Goal: Complete application form

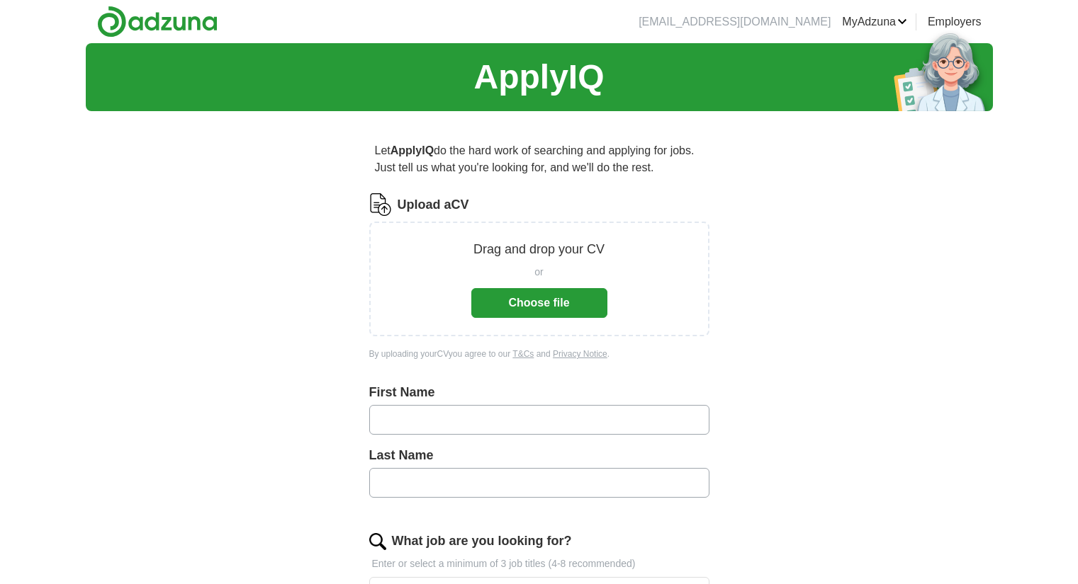
click at [520, 310] on button "Choose file" at bounding box center [539, 303] width 136 height 30
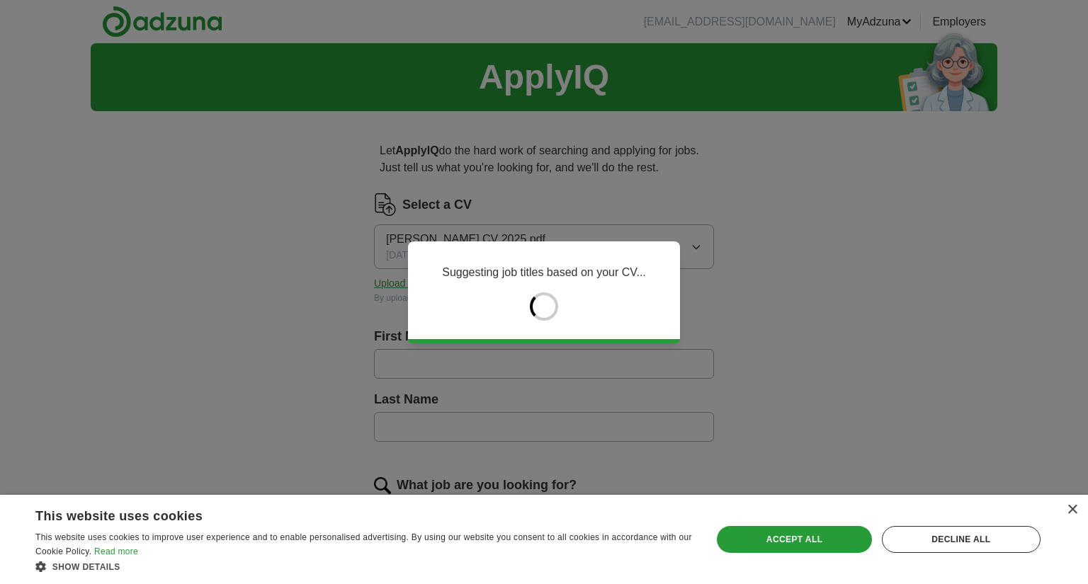
type input "***"
type input "********"
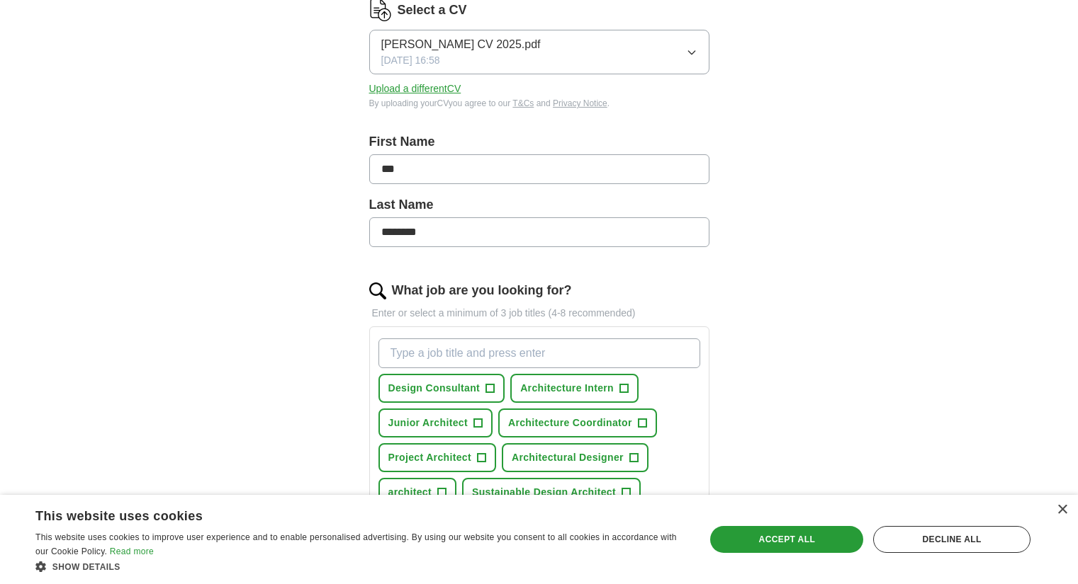
scroll to position [354, 0]
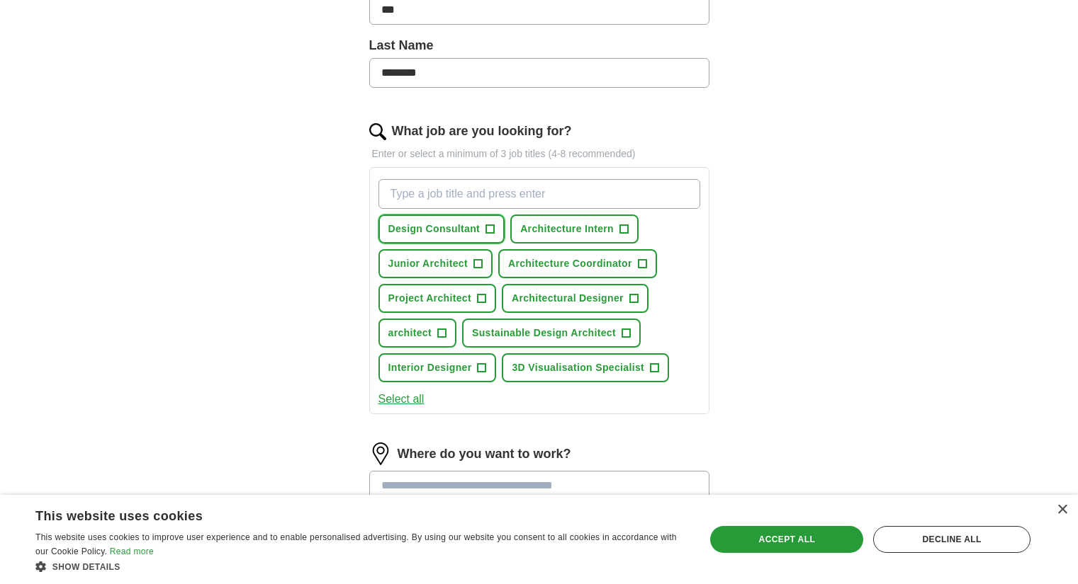
click at [492, 234] on span "+" at bounding box center [490, 229] width 9 height 11
click at [621, 229] on span "+" at bounding box center [624, 229] width 9 height 11
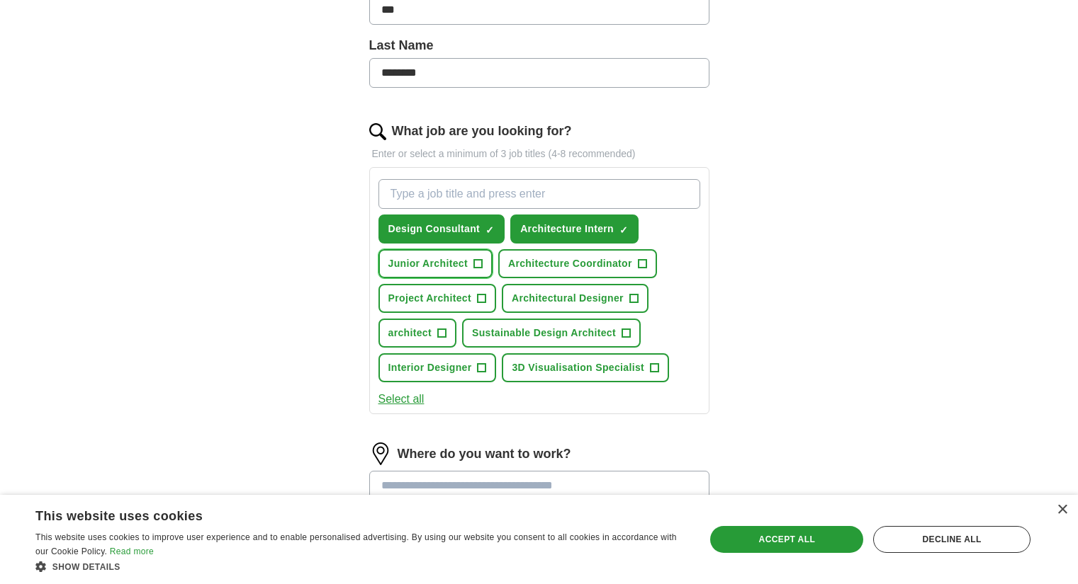
click at [489, 265] on button "Junior Architect +" at bounding box center [435, 263] width 114 height 29
drag, startPoint x: 616, startPoint y: 295, endPoint x: 608, endPoint y: 300, distance: 9.6
click at [617, 295] on span "Architectural Designer" at bounding box center [567, 298] width 112 height 15
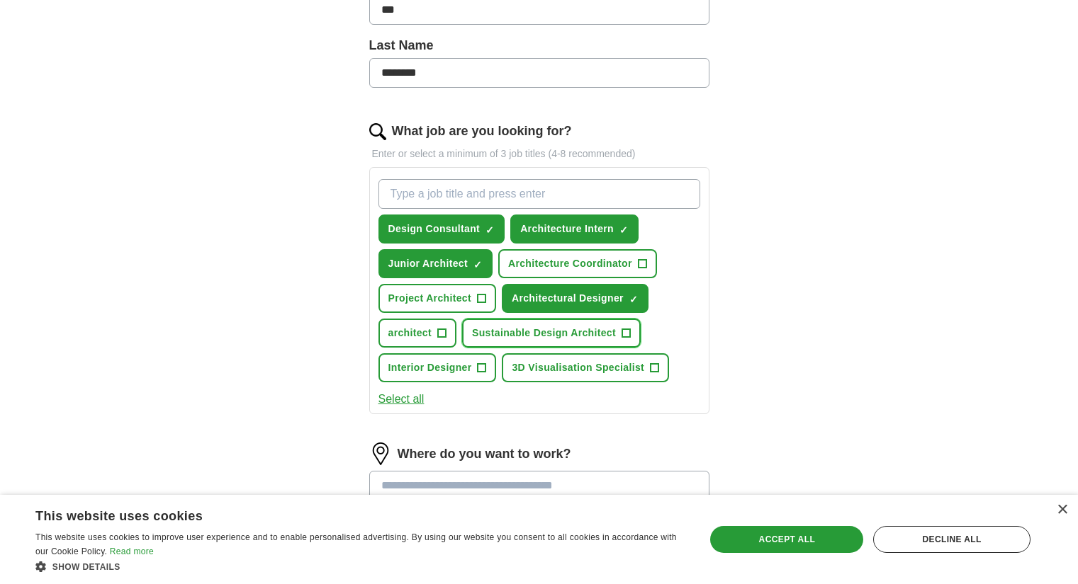
drag, startPoint x: 536, startPoint y: 335, endPoint x: 524, endPoint y: 337, distance: 12.1
click at [538, 335] on span "Sustainable Design Architect" at bounding box center [544, 333] width 144 height 15
click at [435, 341] on button "architect +" at bounding box center [417, 333] width 79 height 29
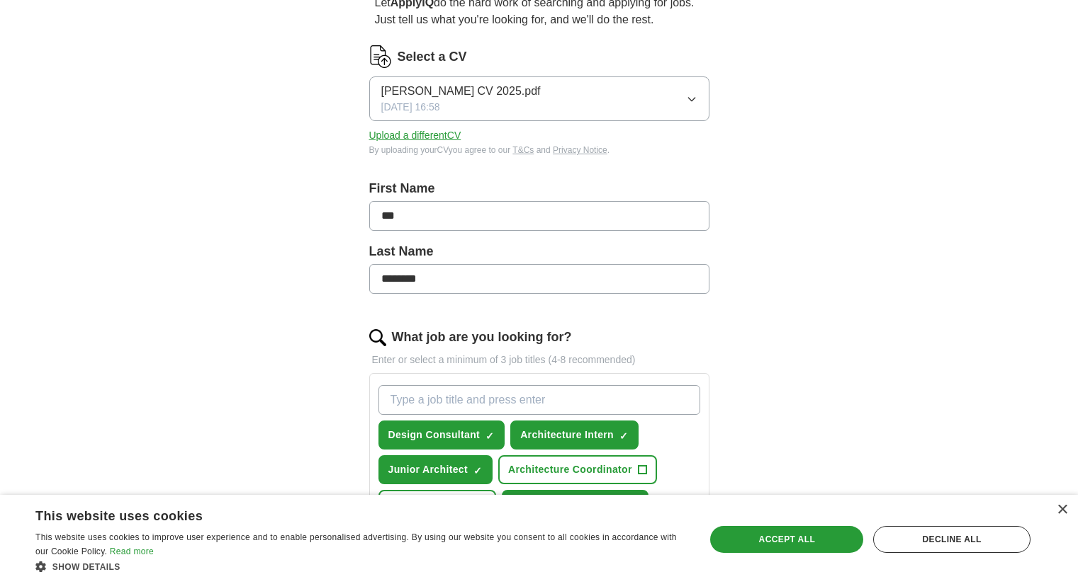
scroll to position [496, 0]
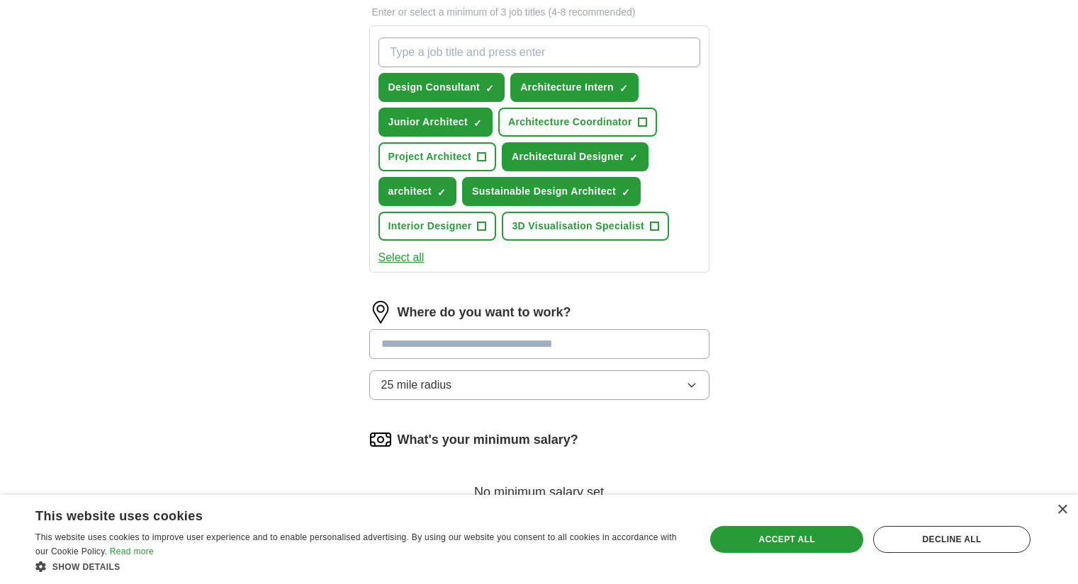
click at [414, 267] on div "Design Consultant ✓ × Architecture Intern ✓ × Junior Architect ✓ × Architecture…" at bounding box center [539, 149] width 340 height 247
click at [409, 261] on button "Select all" at bounding box center [401, 257] width 46 height 17
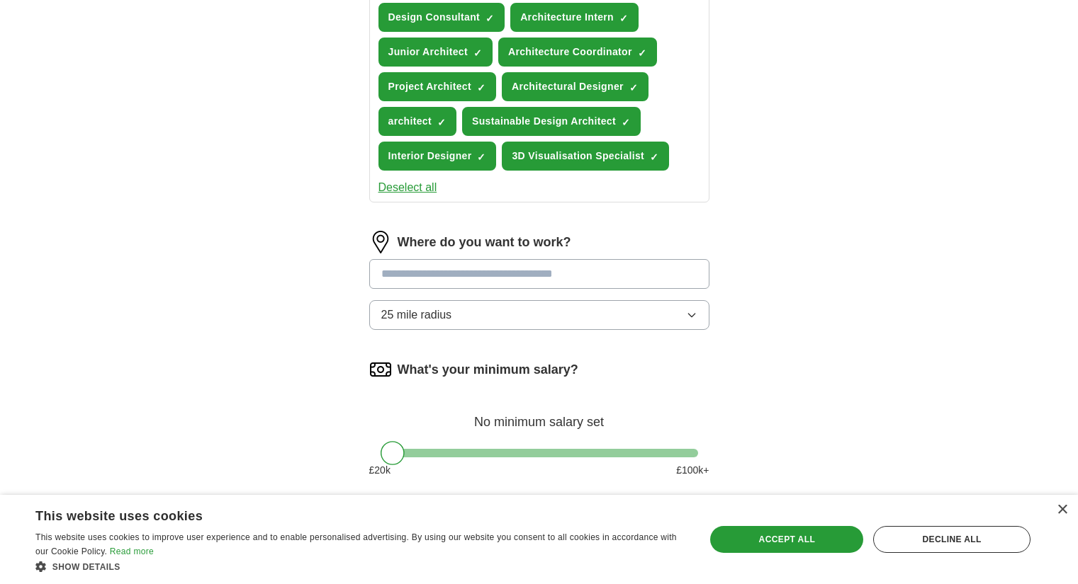
scroll to position [567, 0]
click at [543, 286] on input "text" at bounding box center [539, 274] width 340 height 30
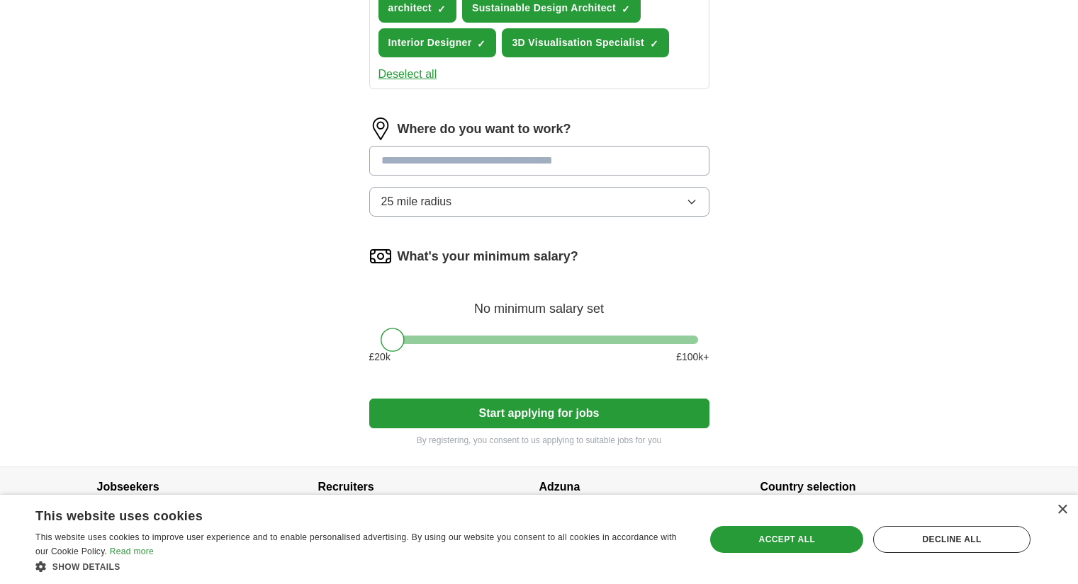
scroll to position [507, 0]
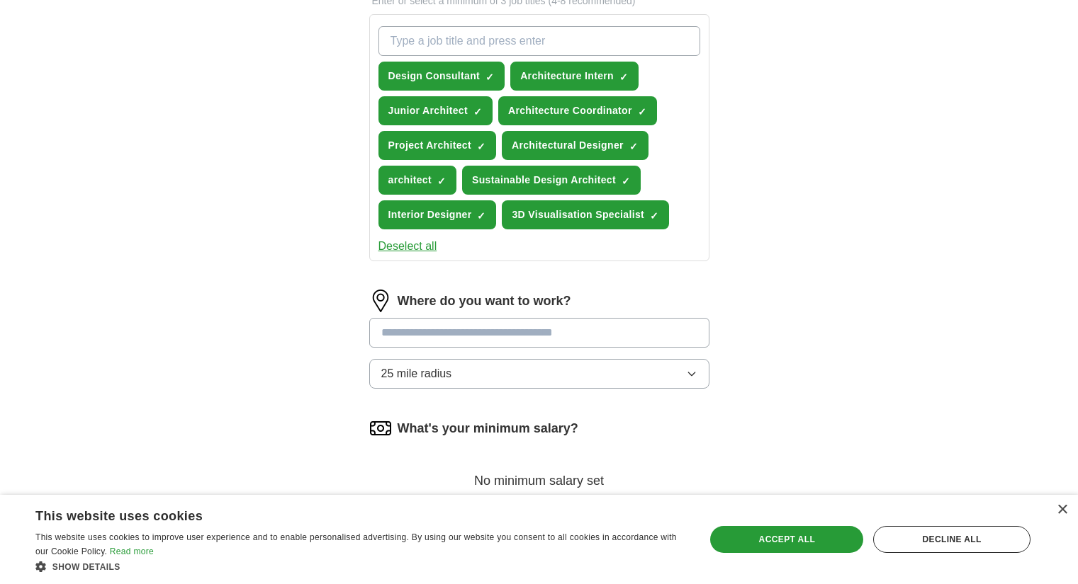
click at [499, 334] on input "text" at bounding box center [539, 333] width 340 height 30
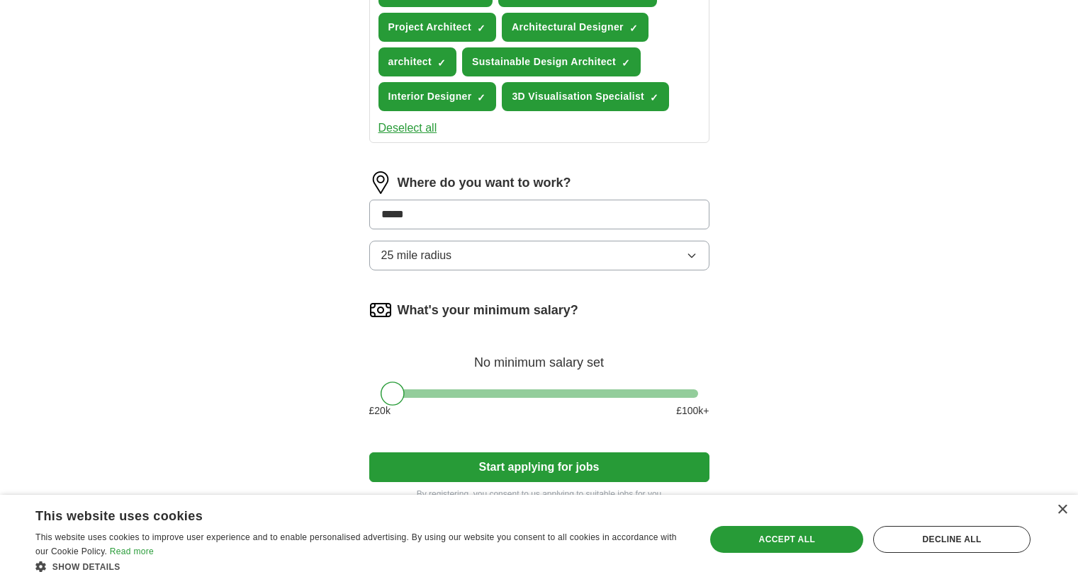
scroll to position [649, 0]
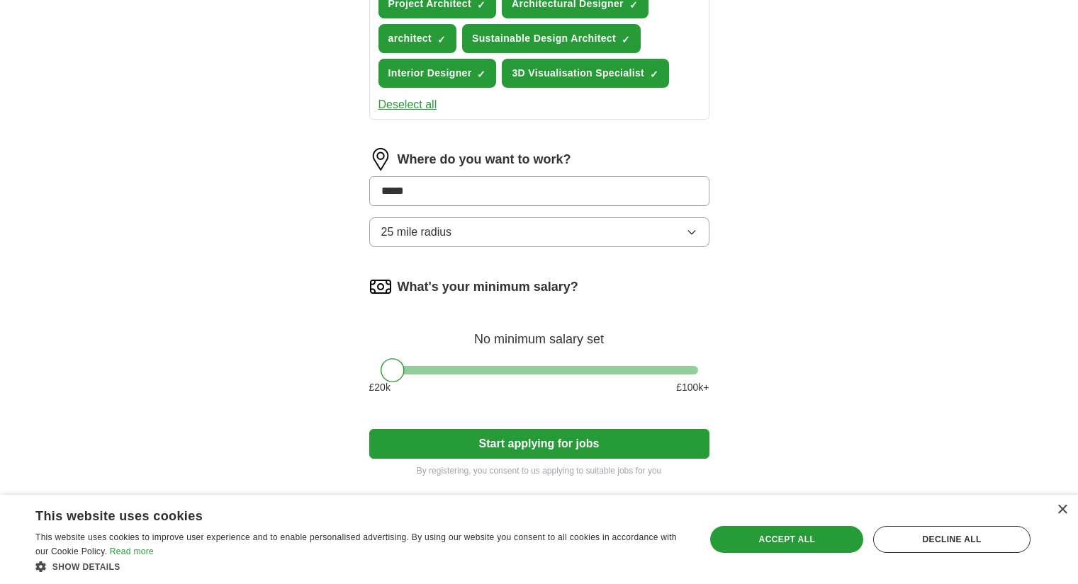
click at [516, 443] on form "Select a CV [PERSON_NAME] CV 2025.pdf [DATE] 16:58 Upload a different CV By upl…" at bounding box center [539, 10] width 340 height 933
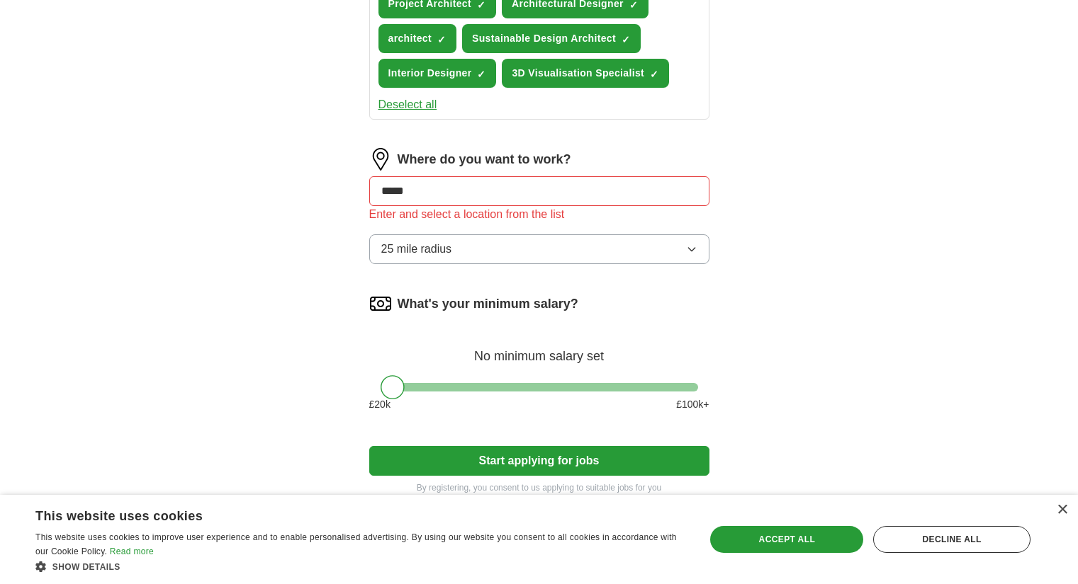
click at [499, 201] on input "*****" at bounding box center [539, 191] width 340 height 30
drag, startPoint x: 390, startPoint y: 202, endPoint x: 286, endPoint y: 207, distance: 103.6
type input "*"
type input "**"
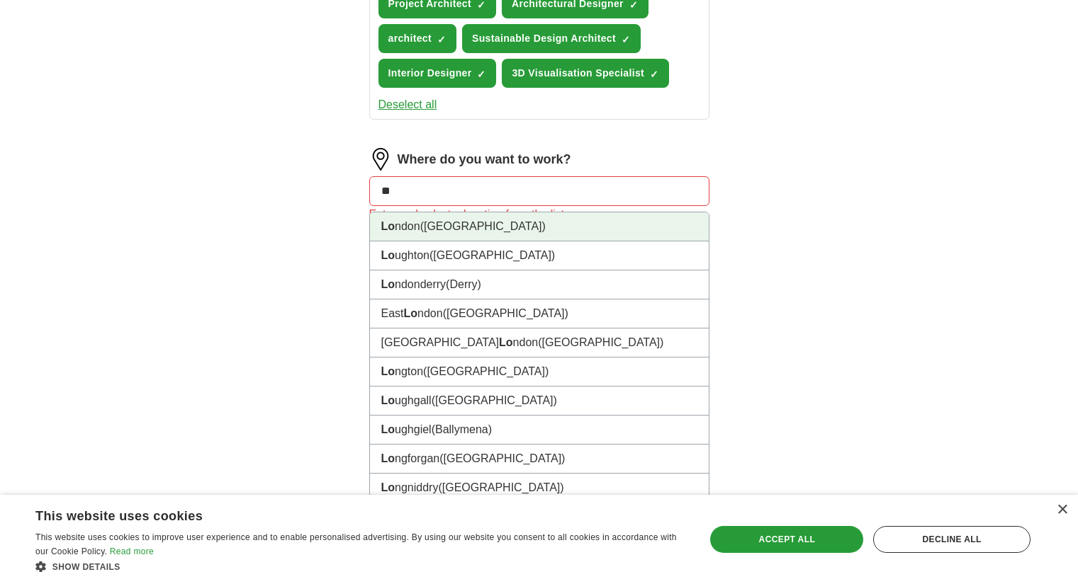
click at [573, 222] on li "Lo ndon ([GEOGRAPHIC_DATA])" at bounding box center [539, 227] width 339 height 29
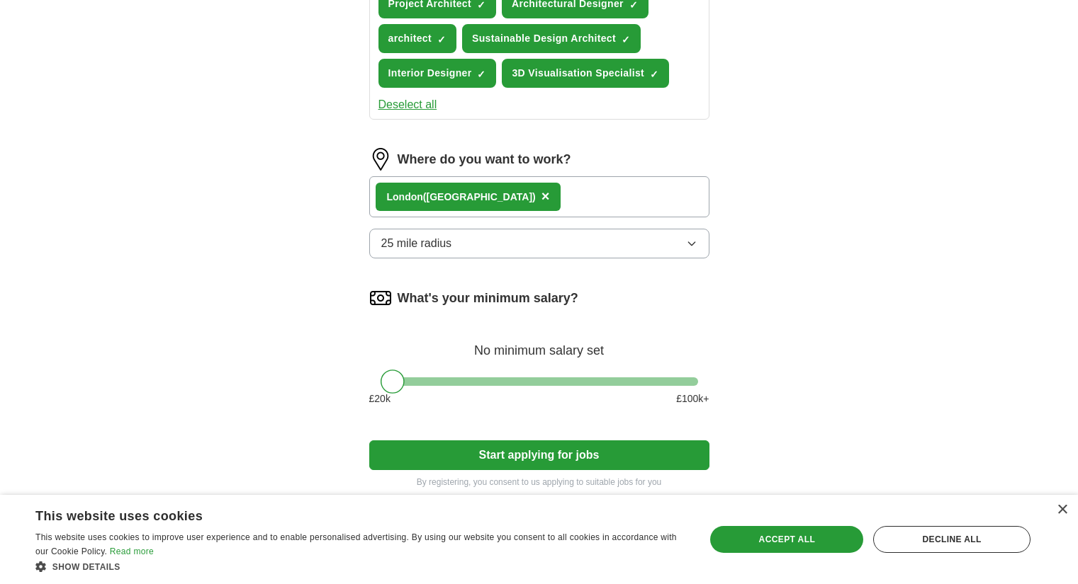
click at [524, 383] on div at bounding box center [538, 382] width 317 height 9
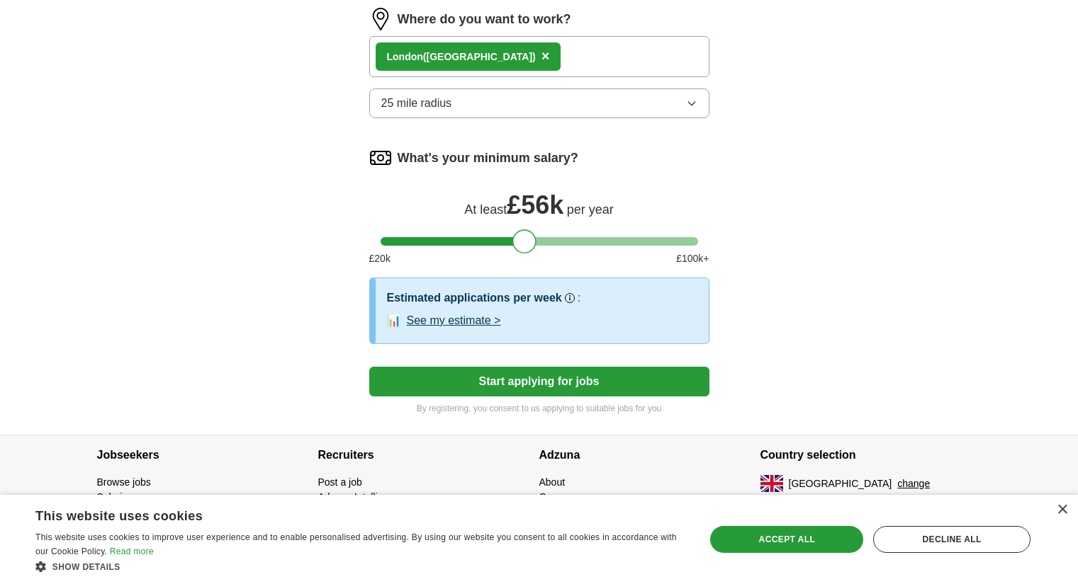
scroll to position [791, 0]
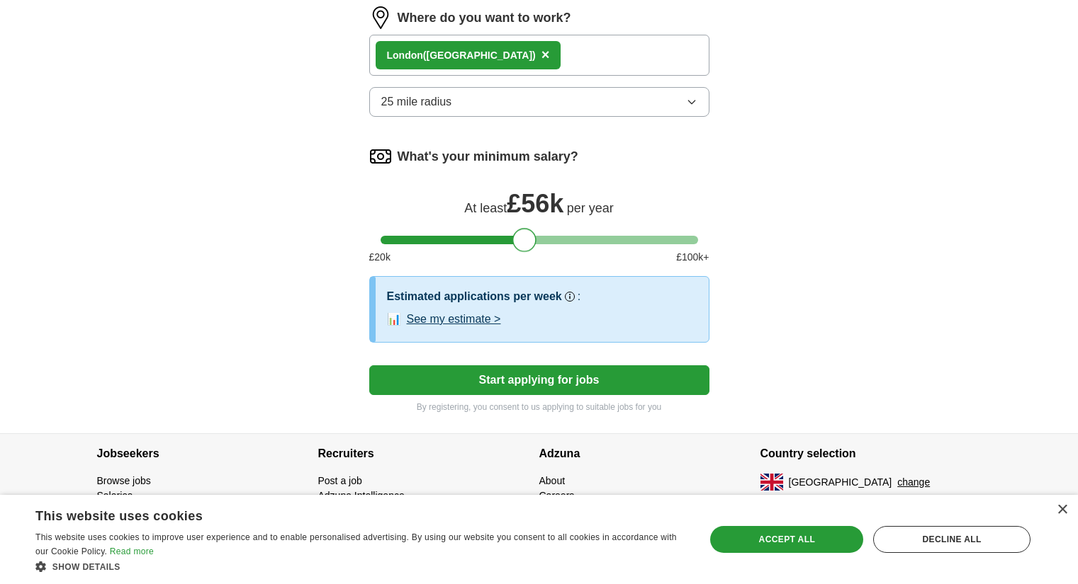
click at [528, 237] on div at bounding box center [524, 240] width 24 height 24
drag, startPoint x: 522, startPoint y: 234, endPoint x: 225, endPoint y: 264, distance: 299.0
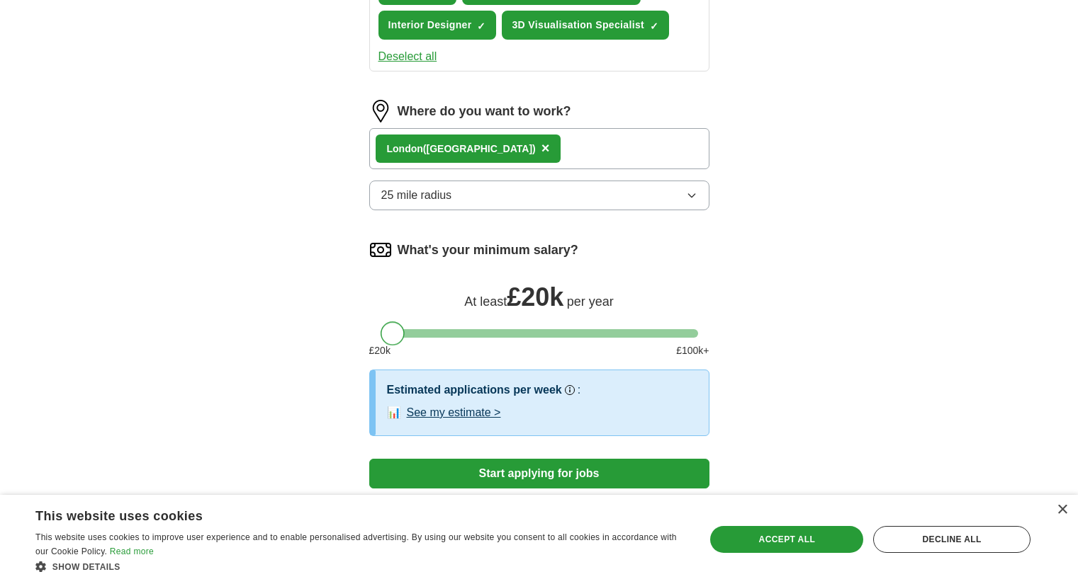
scroll to position [798, 0]
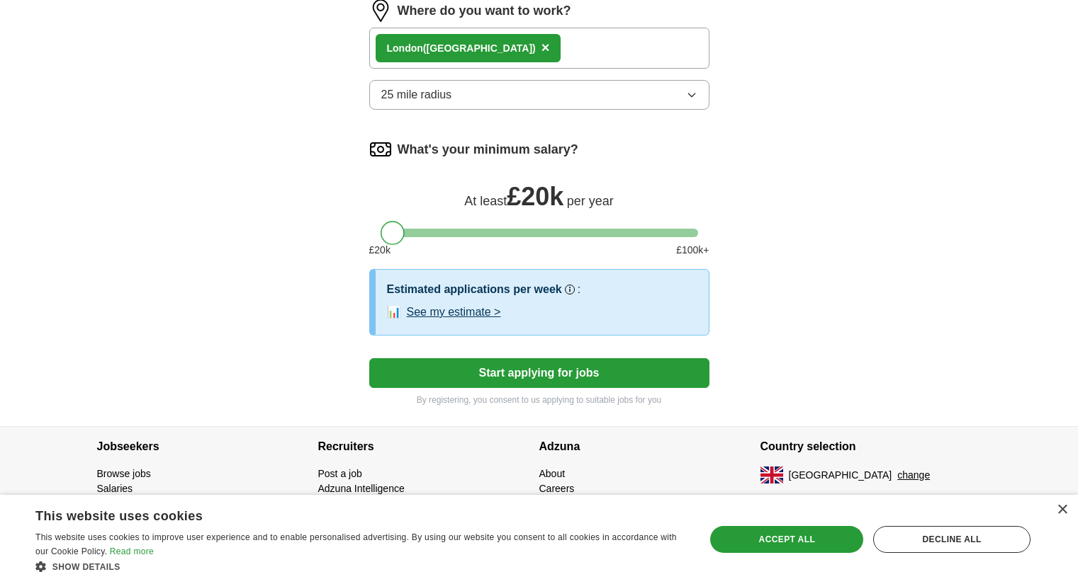
click at [604, 378] on button "Start applying for jobs" at bounding box center [539, 373] width 340 height 30
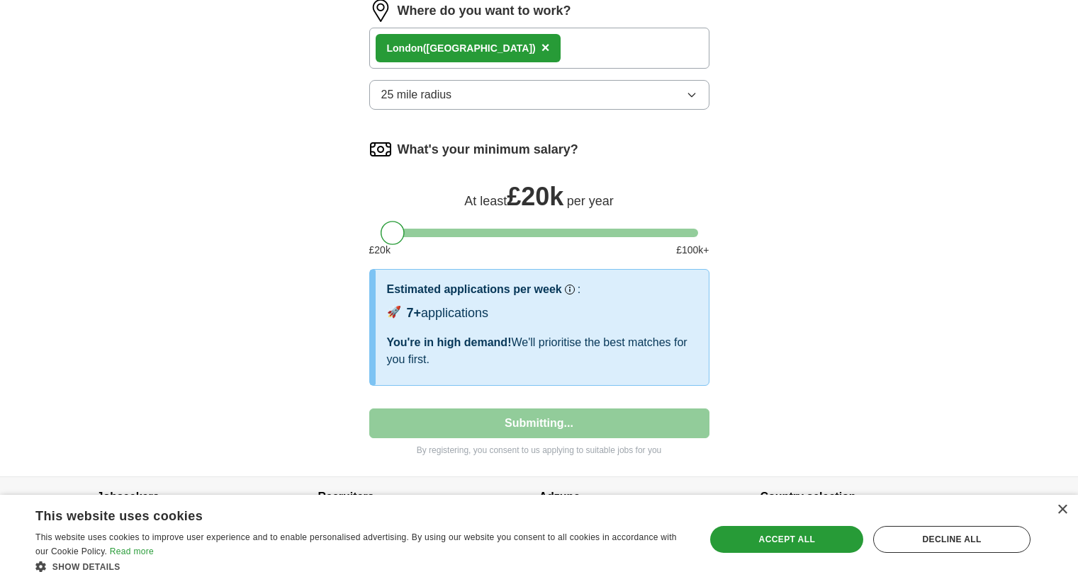
select select "**"
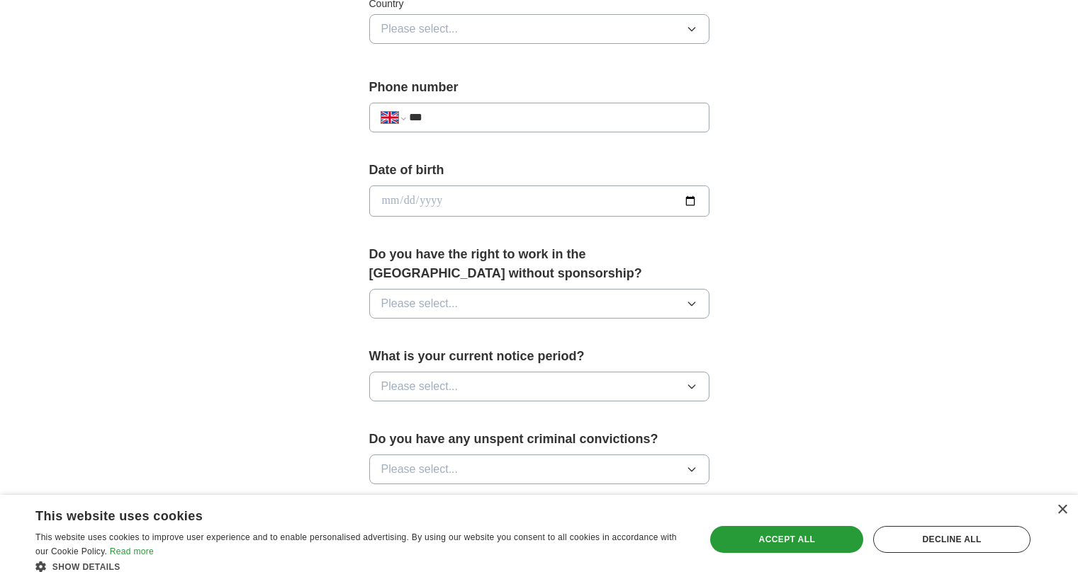
scroll to position [888, 0]
